Goal: Navigation & Orientation: Find specific page/section

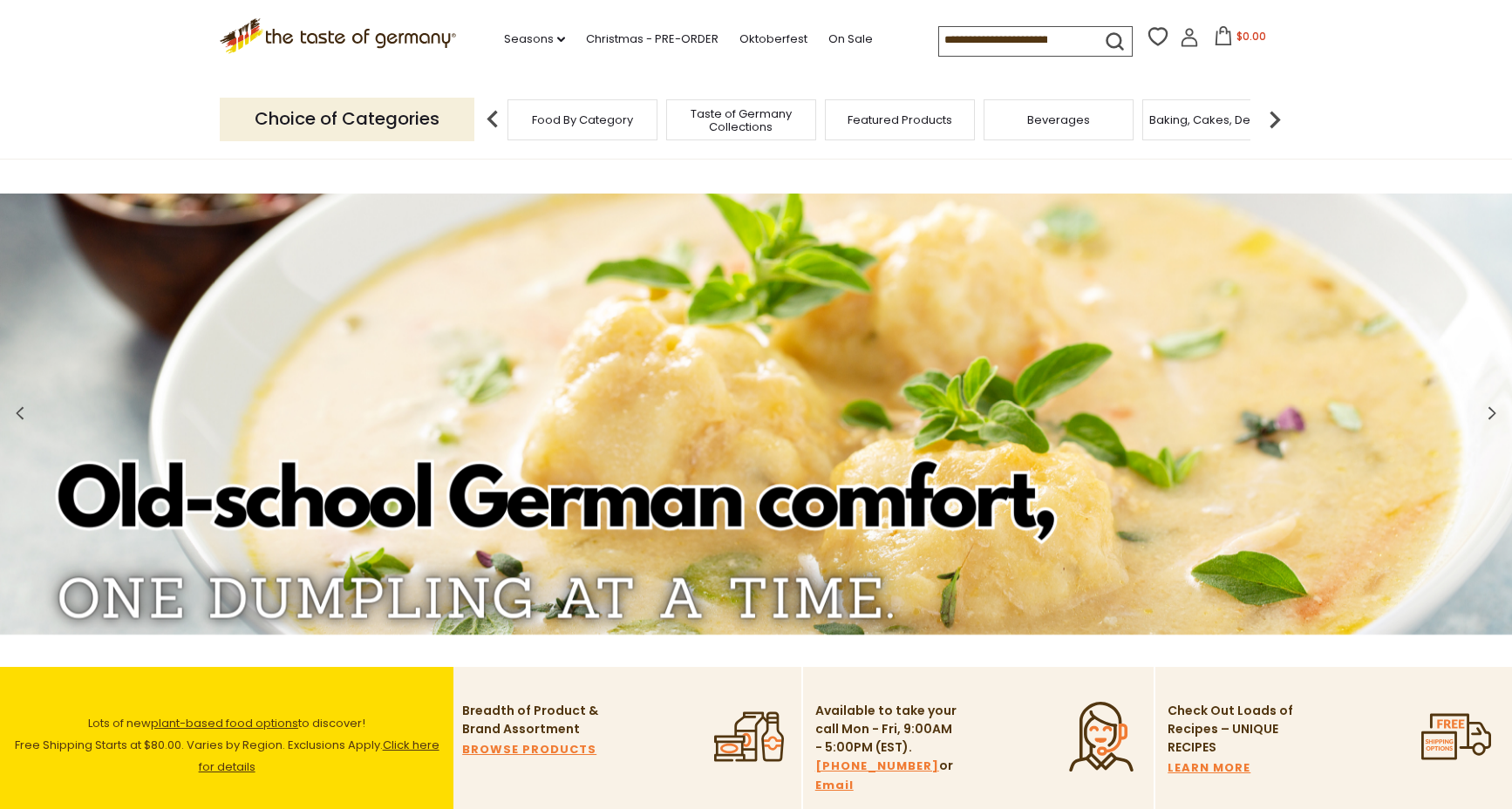
click at [576, 118] on span "Food By Category" at bounding box center [582, 120] width 102 height 14
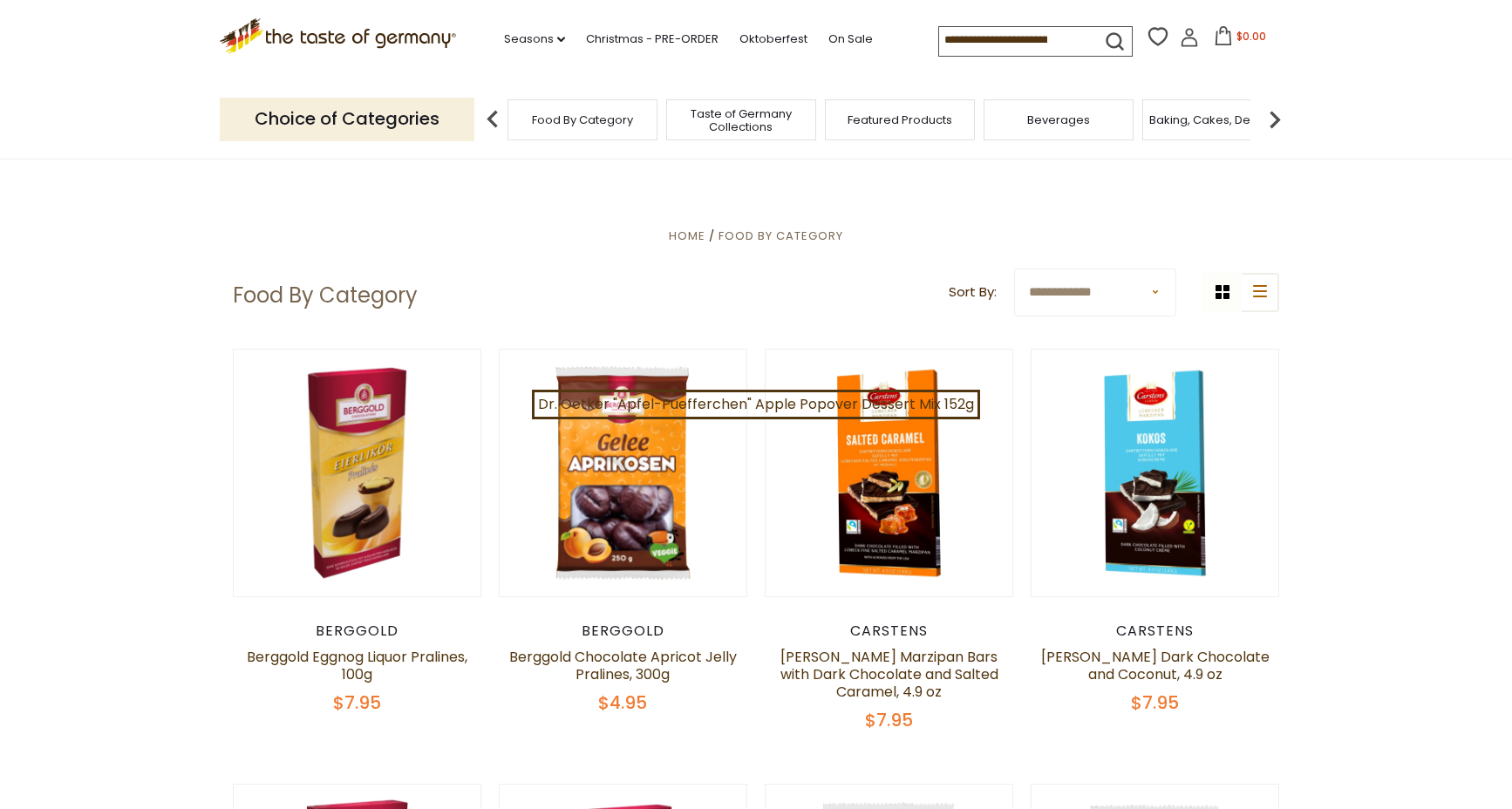
click at [491, 114] on img at bounding box center [493, 120] width 35 height 35
click at [396, 114] on p "Choice of Categories" at bounding box center [346, 119] width 254 height 43
click at [625, 116] on span "Food By Category" at bounding box center [573, 120] width 102 height 14
click at [1218, 113] on span "Baking, Cakes, Desserts" at bounding box center [1217, 120] width 135 height 14
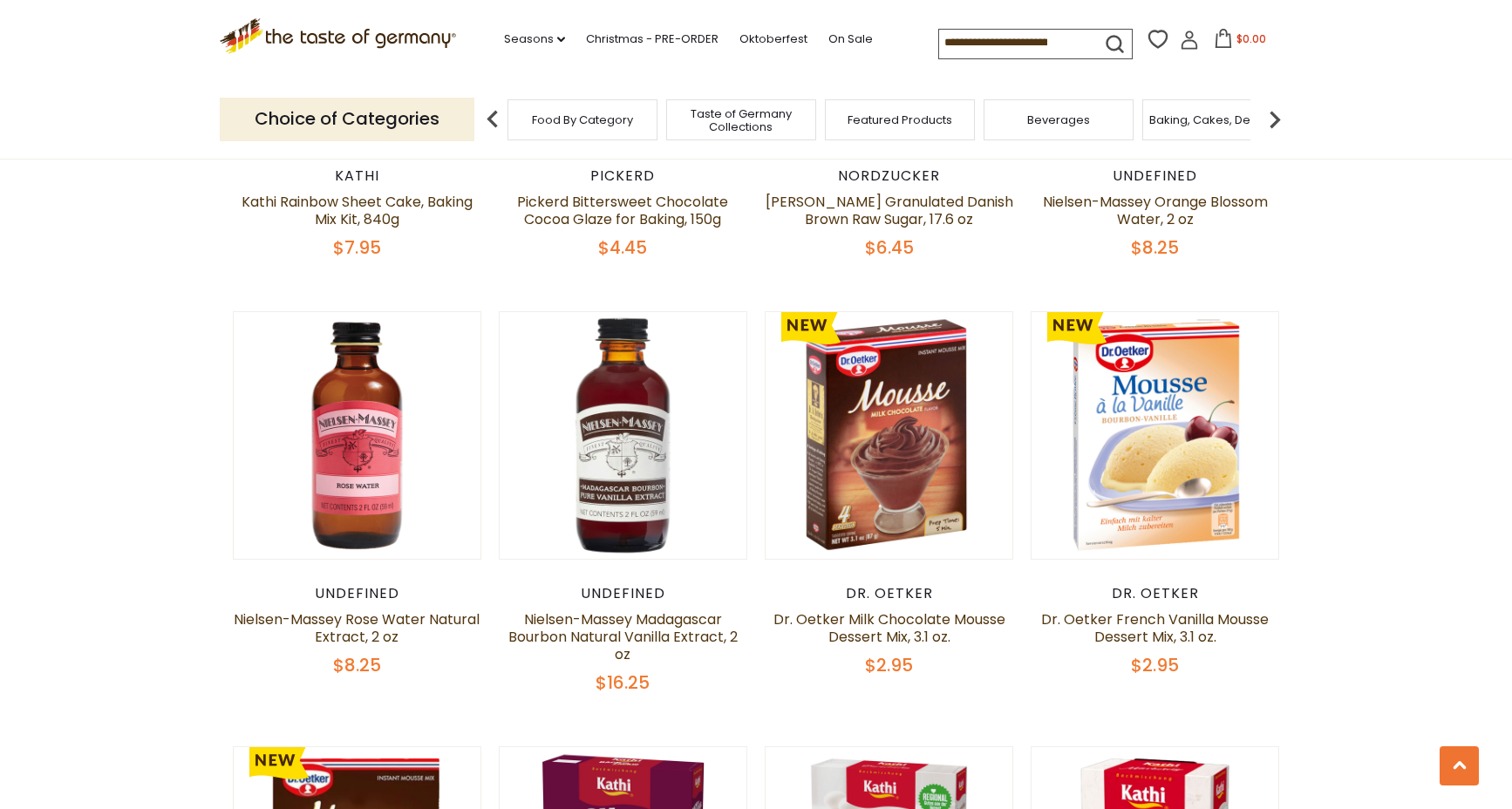
scroll to position [1280, 0]
